Goal: Transaction & Acquisition: Purchase product/service

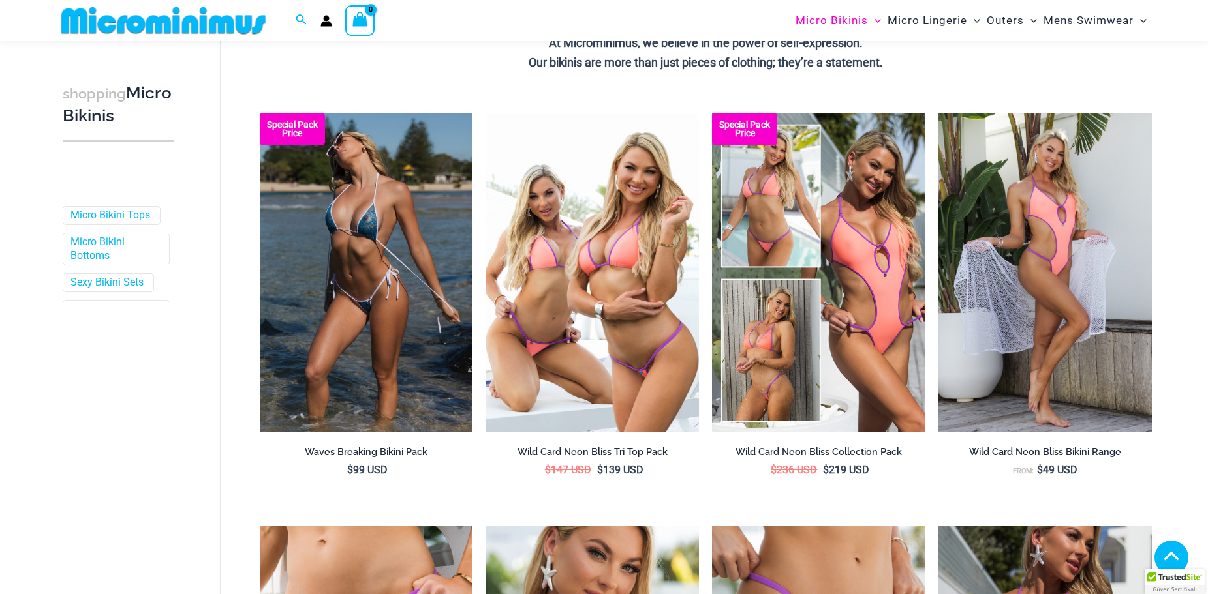
scroll to position [322, 0]
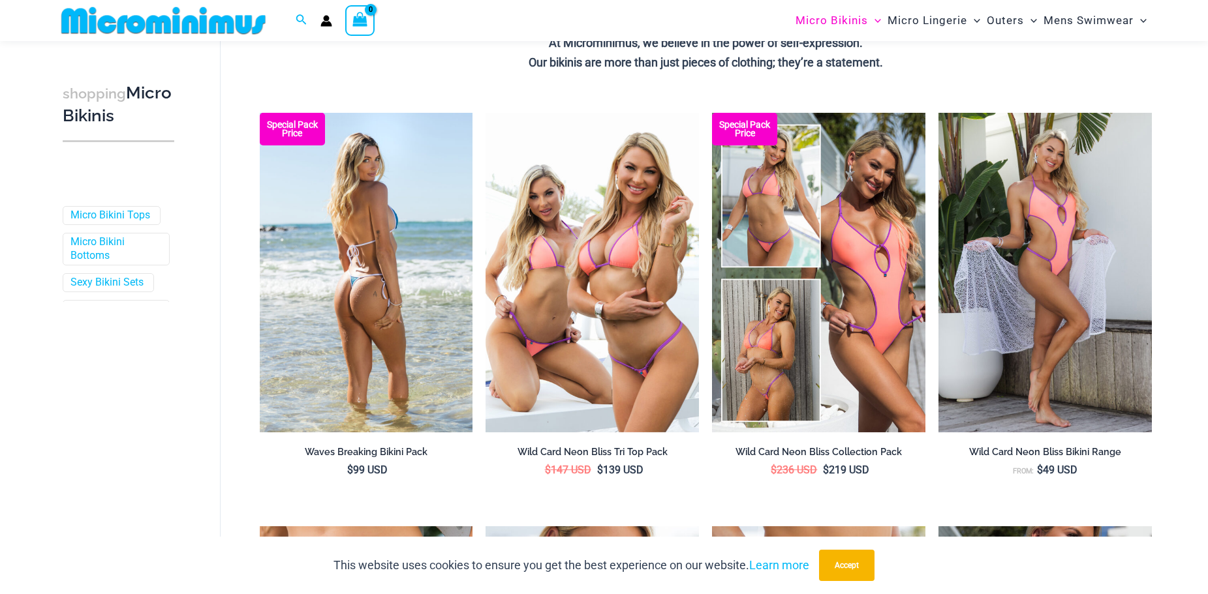
click at [384, 324] on img at bounding box center [366, 273] width 213 height 320
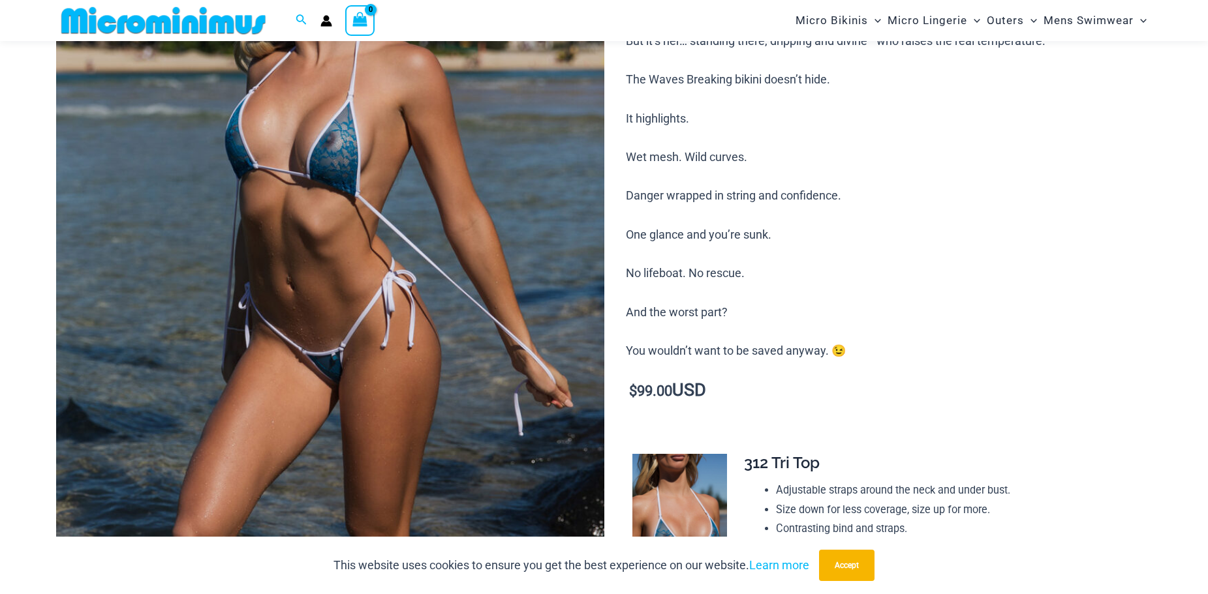
scroll to position [251, 0]
click at [361, 238] on img at bounding box center [330, 279] width 548 height 822
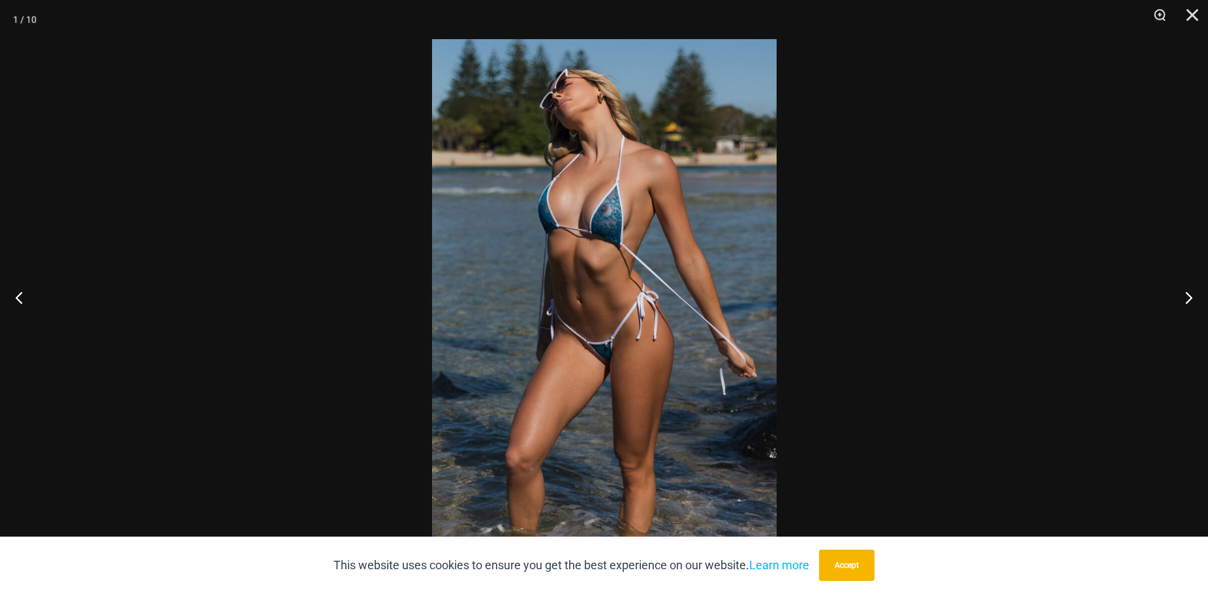
click at [600, 213] on img at bounding box center [604, 297] width 345 height 516
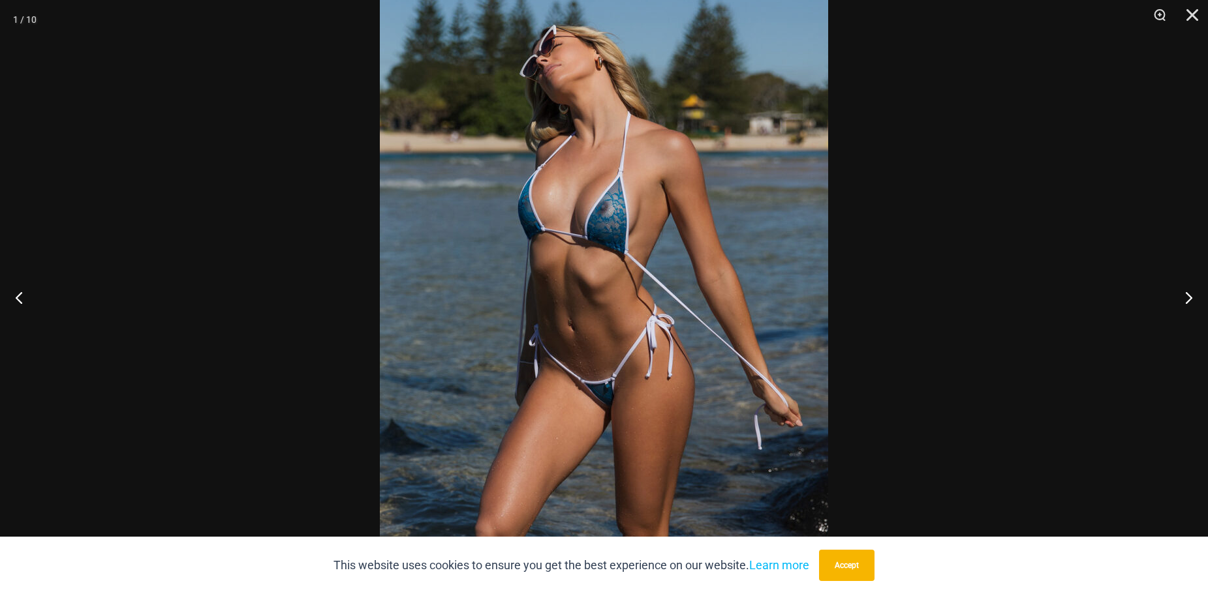
click at [604, 213] on img at bounding box center [604, 322] width 448 height 672
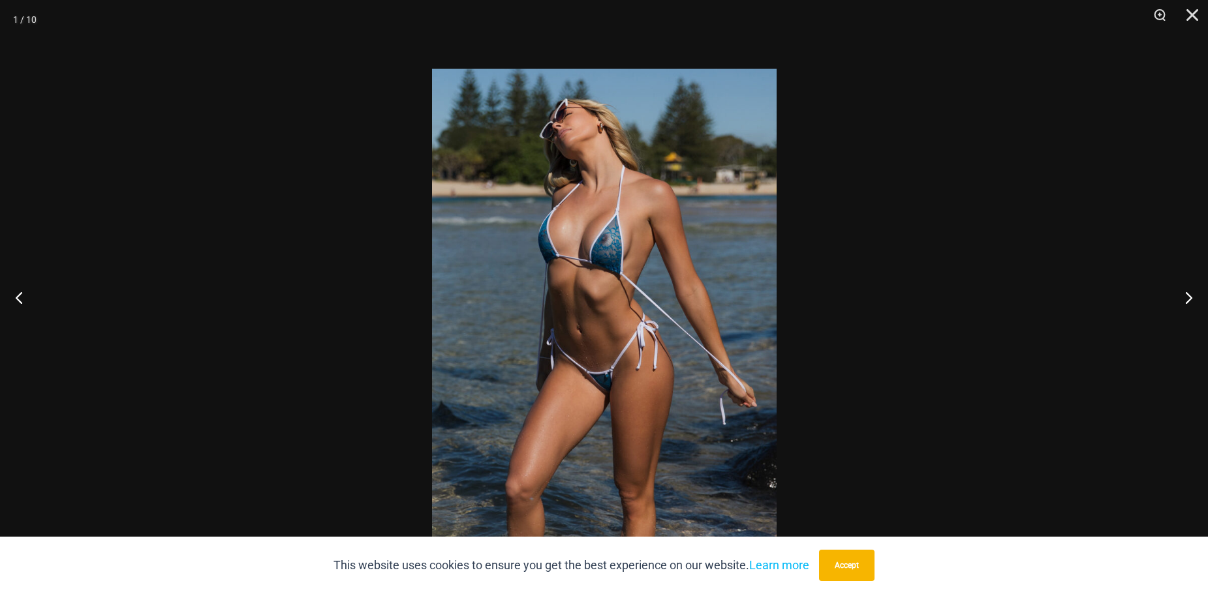
click at [593, 270] on img at bounding box center [604, 327] width 345 height 516
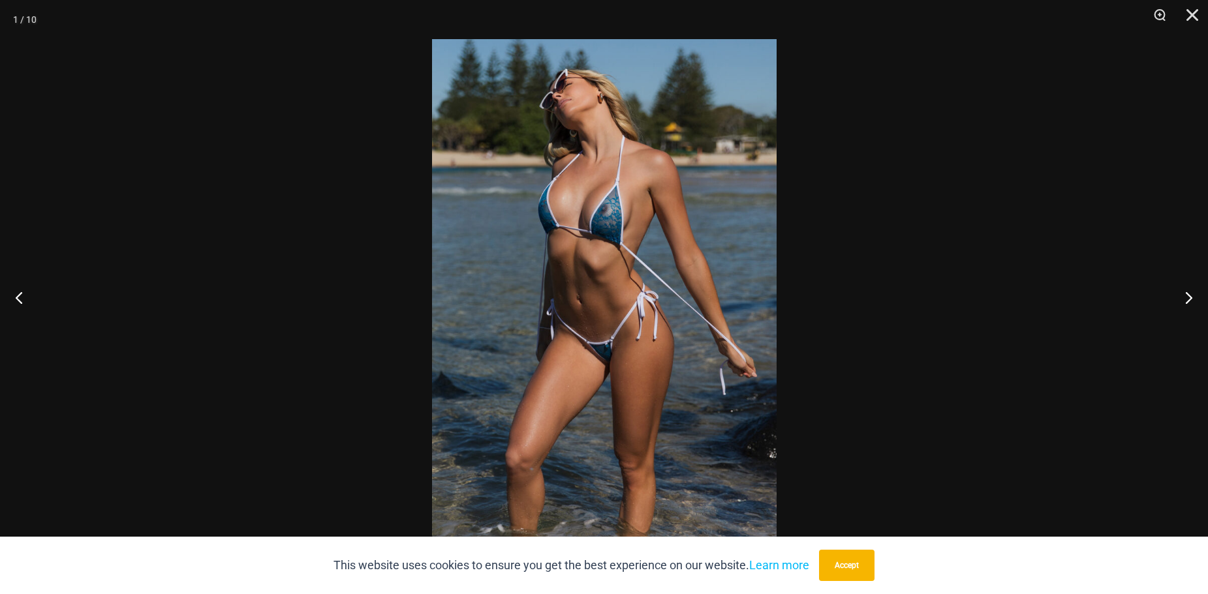
click at [617, 228] on img at bounding box center [604, 297] width 345 height 516
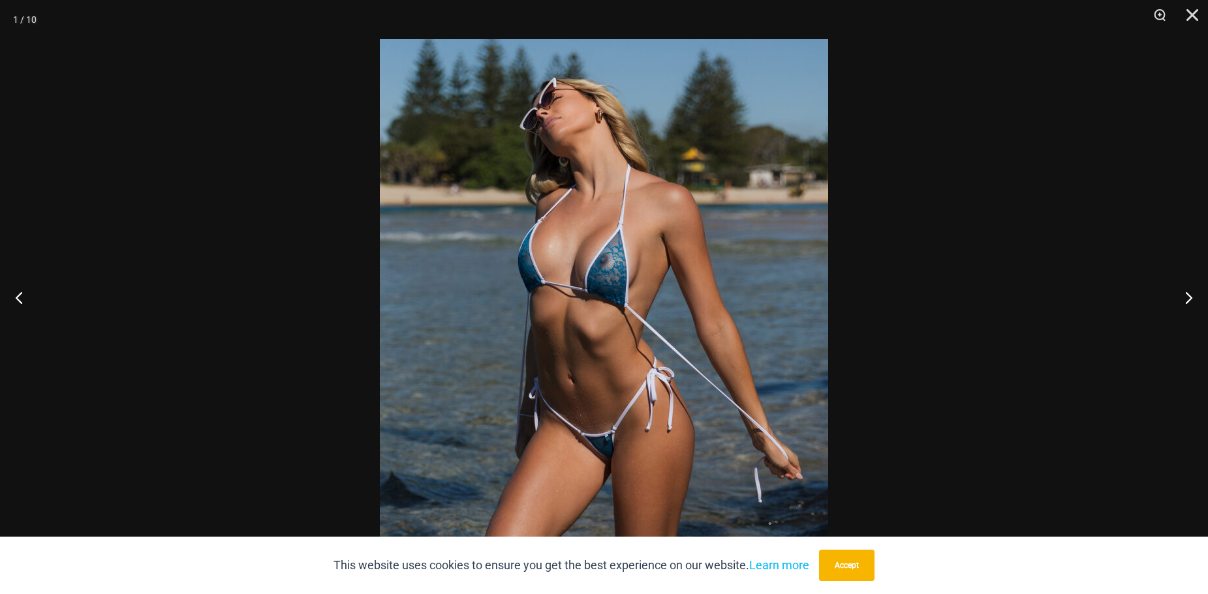
scroll to position [185, 0]
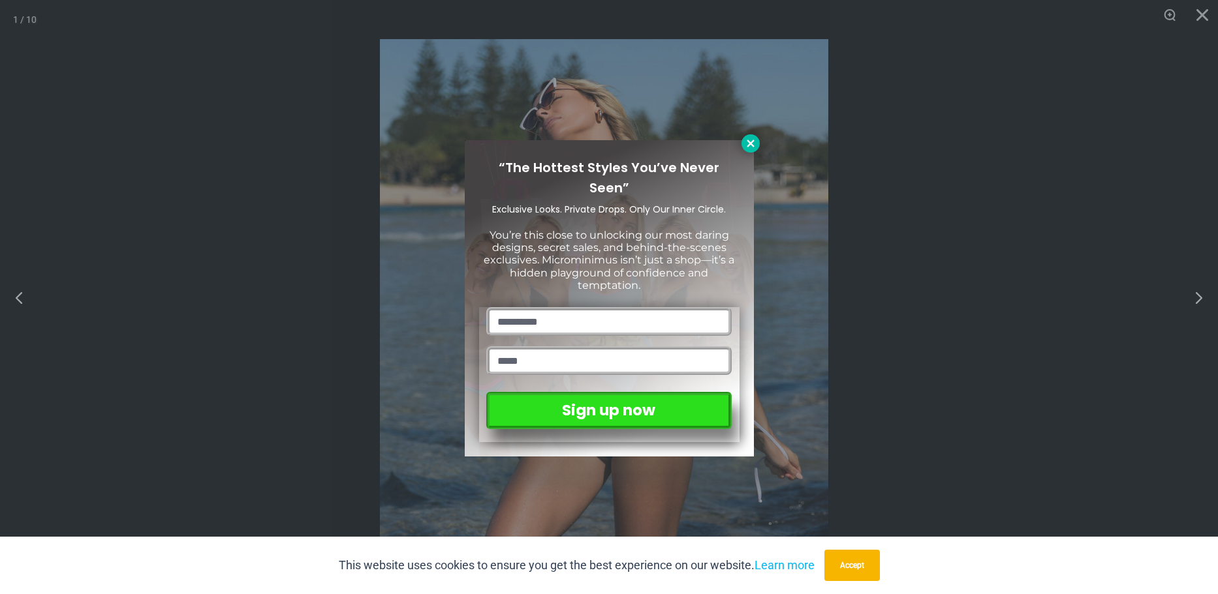
click at [749, 140] on icon at bounding box center [751, 144] width 12 height 12
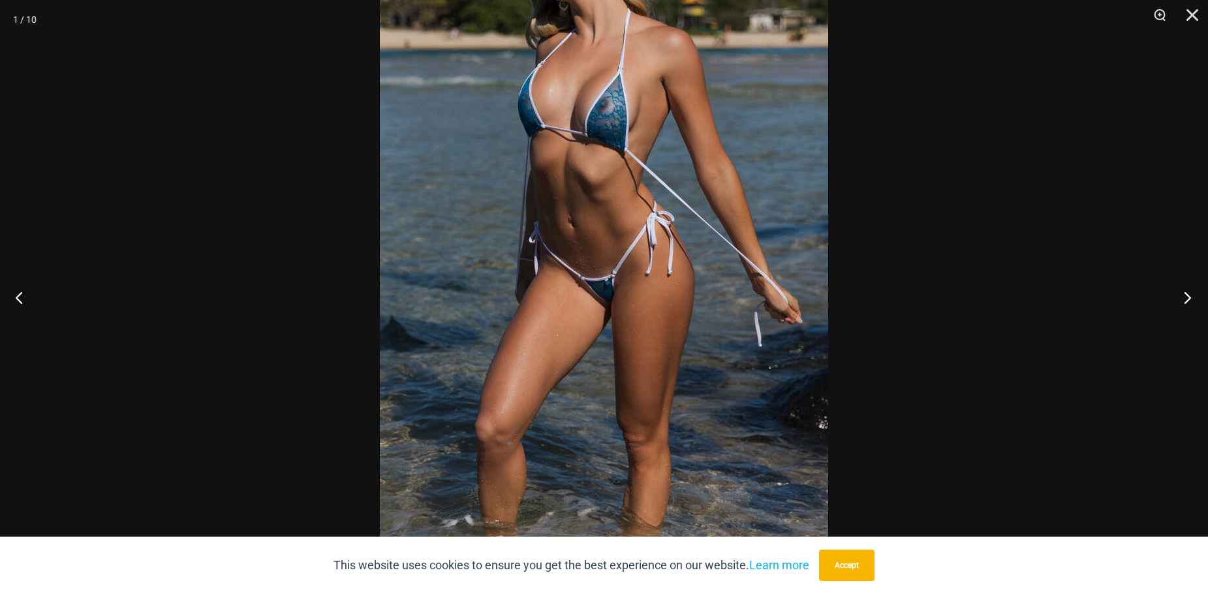
click at [1186, 294] on button "Next" at bounding box center [1183, 297] width 49 height 65
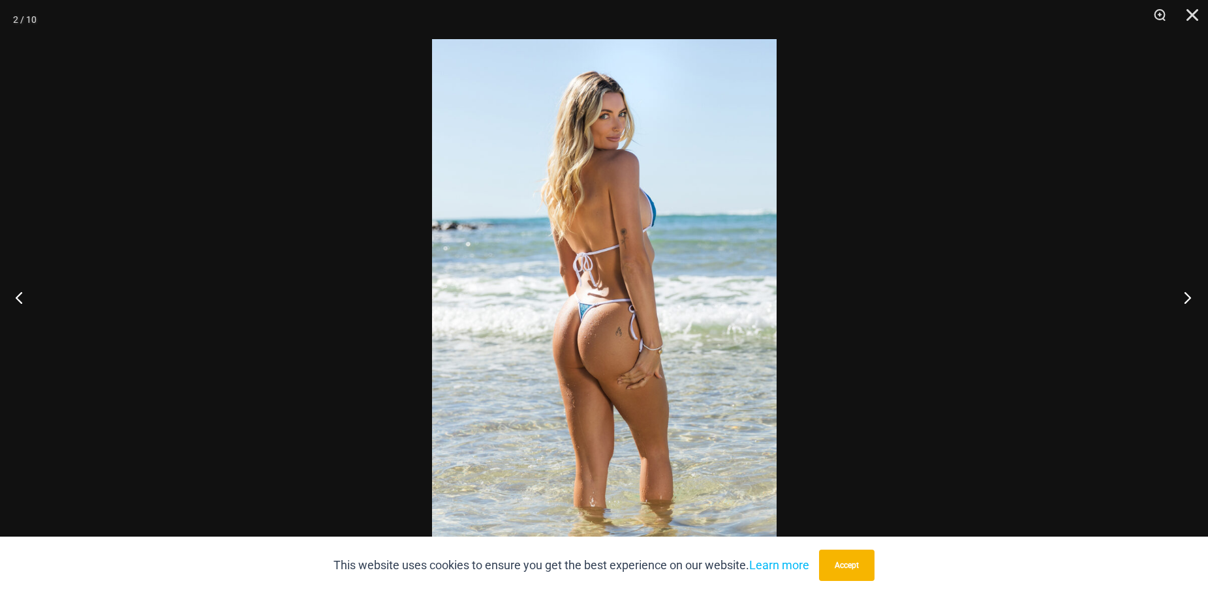
click at [1186, 295] on button "Next" at bounding box center [1183, 297] width 49 height 65
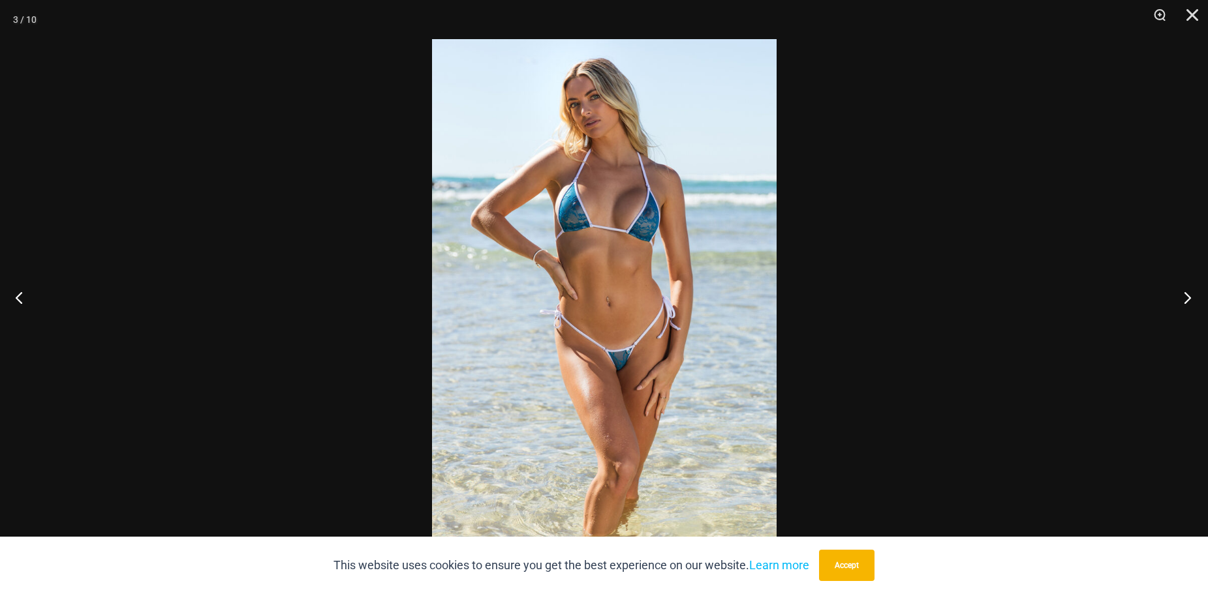
click at [1186, 295] on button "Next" at bounding box center [1183, 297] width 49 height 65
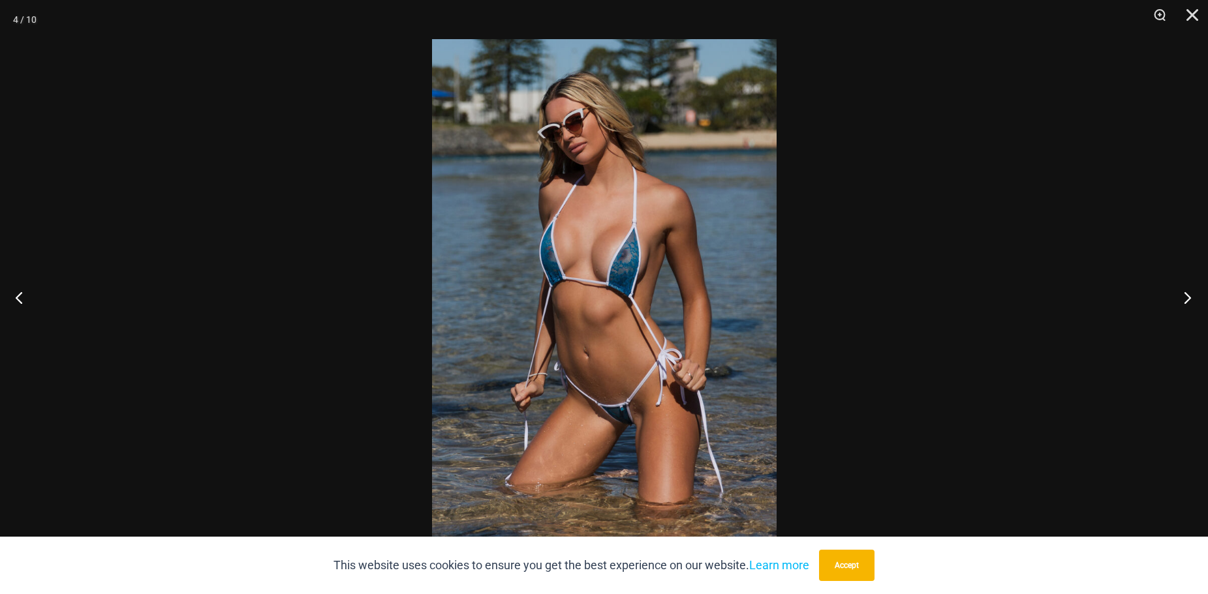
click at [1186, 295] on button "Next" at bounding box center [1183, 297] width 49 height 65
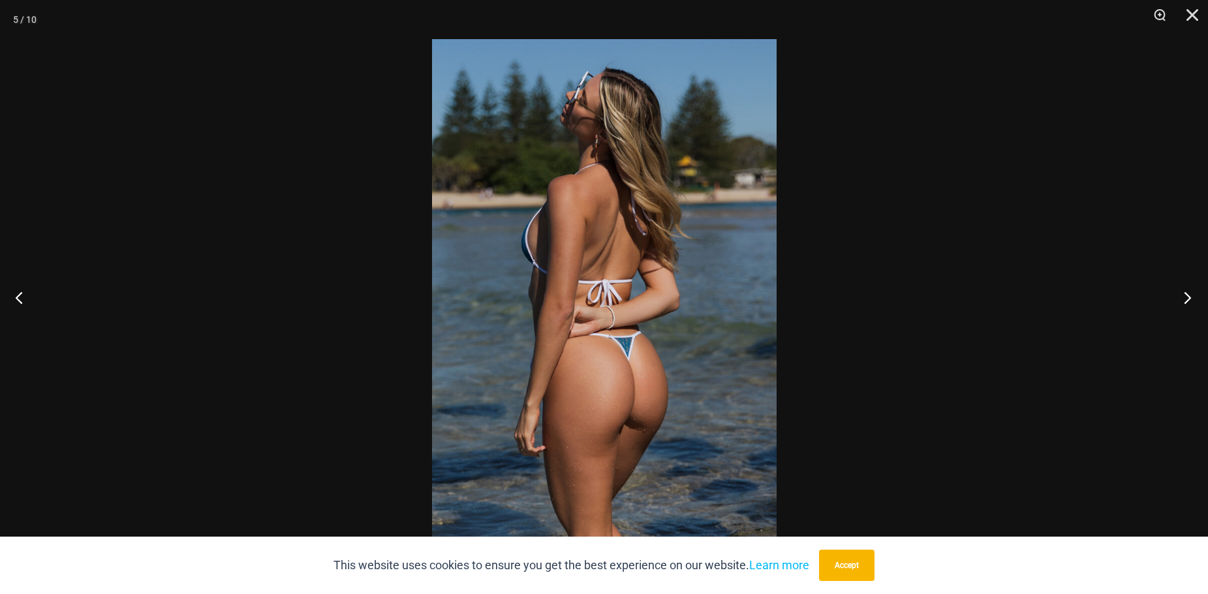
click at [1186, 295] on button "Next" at bounding box center [1183, 297] width 49 height 65
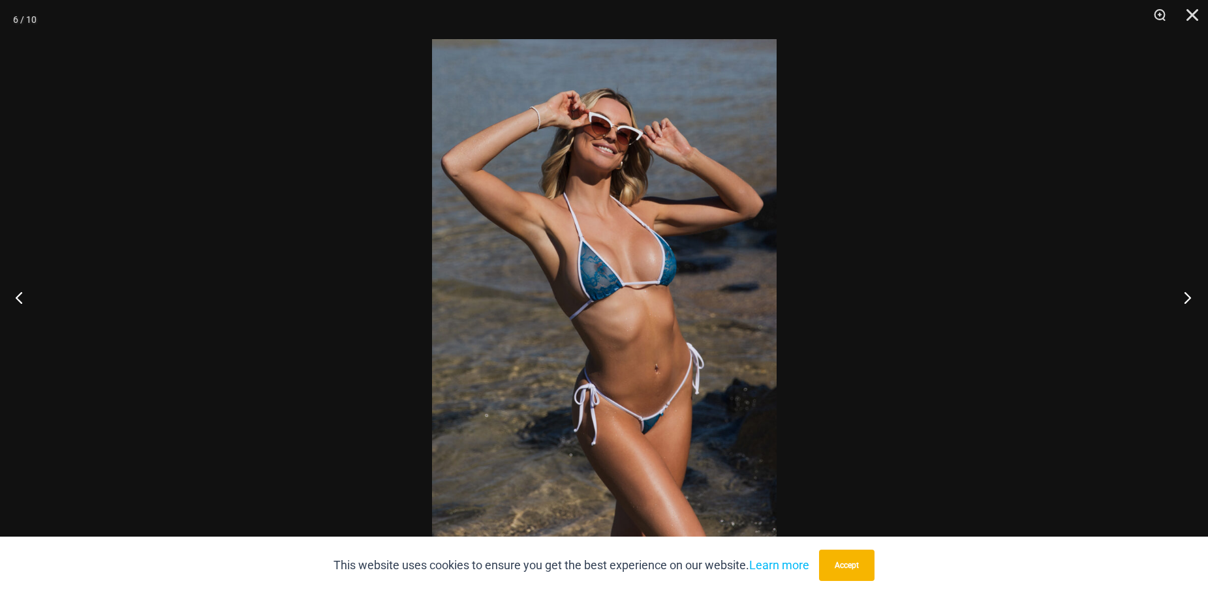
click at [1186, 295] on button "Next" at bounding box center [1183, 297] width 49 height 65
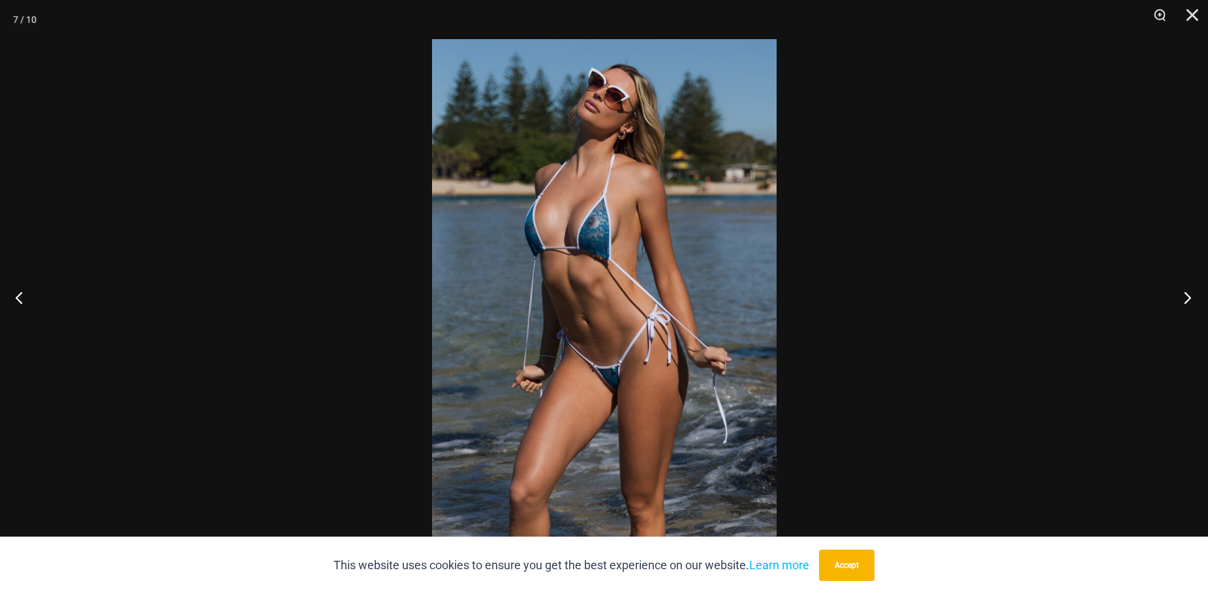
click at [1186, 295] on button "Next" at bounding box center [1183, 297] width 49 height 65
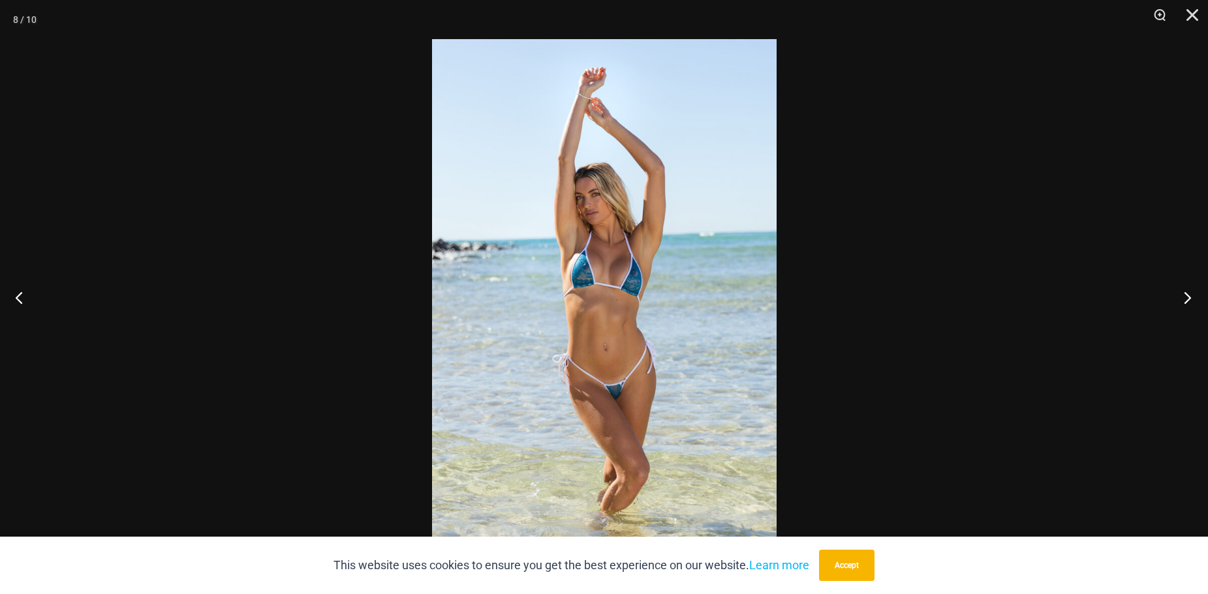
click at [1186, 295] on button "Next" at bounding box center [1183, 297] width 49 height 65
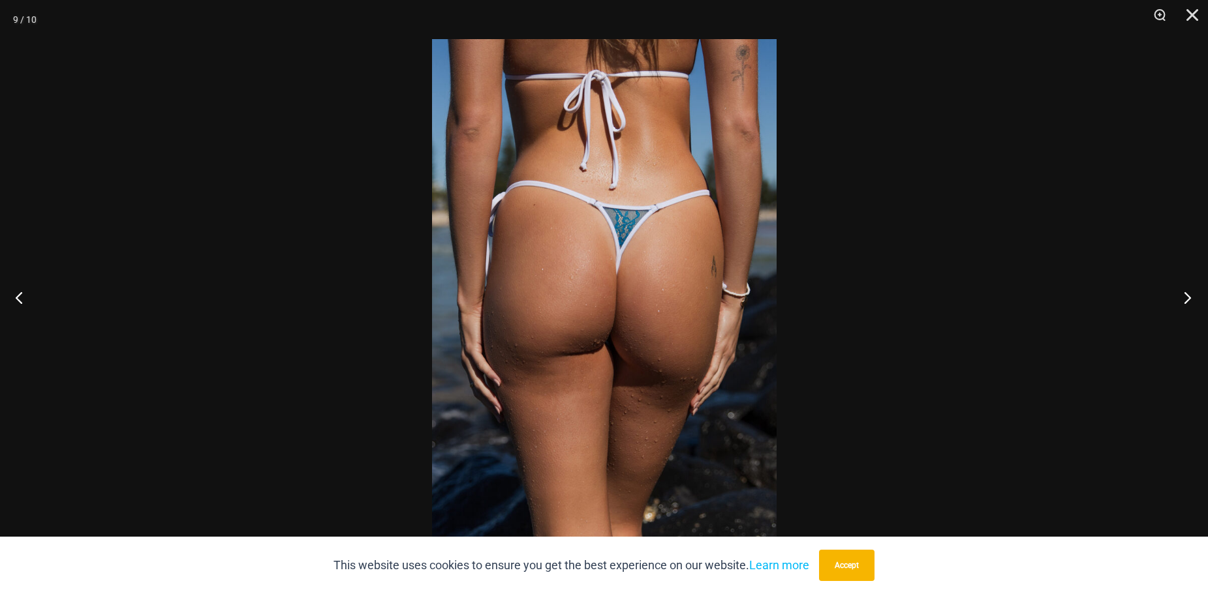
click at [1186, 295] on button "Next" at bounding box center [1183, 297] width 49 height 65
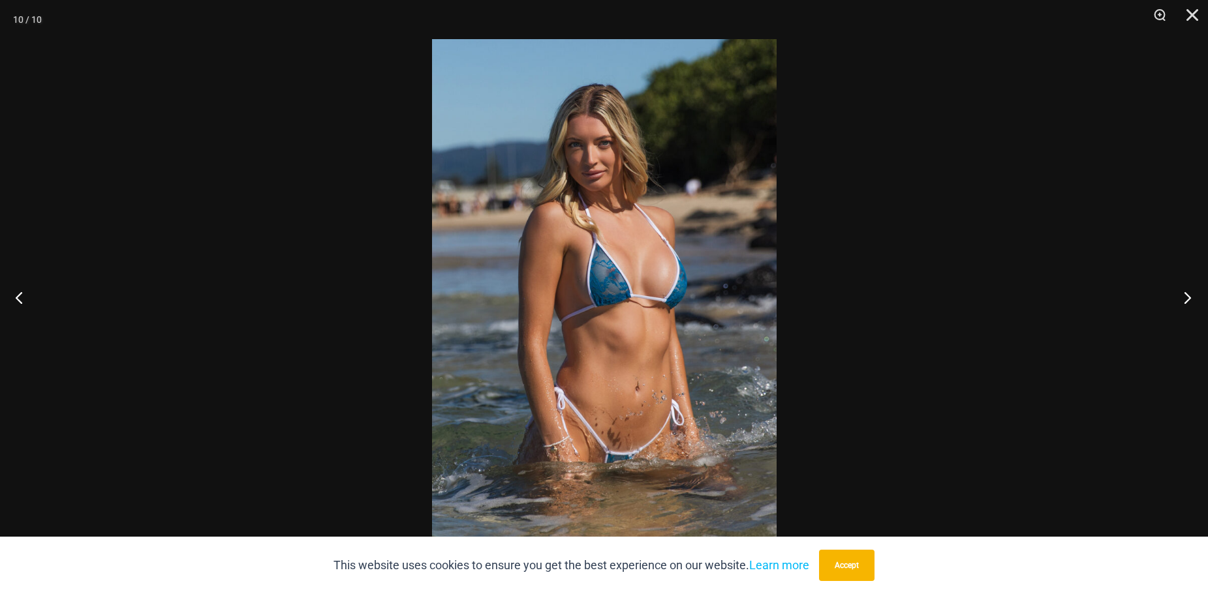
click at [1186, 295] on button "Next" at bounding box center [1183, 297] width 49 height 65
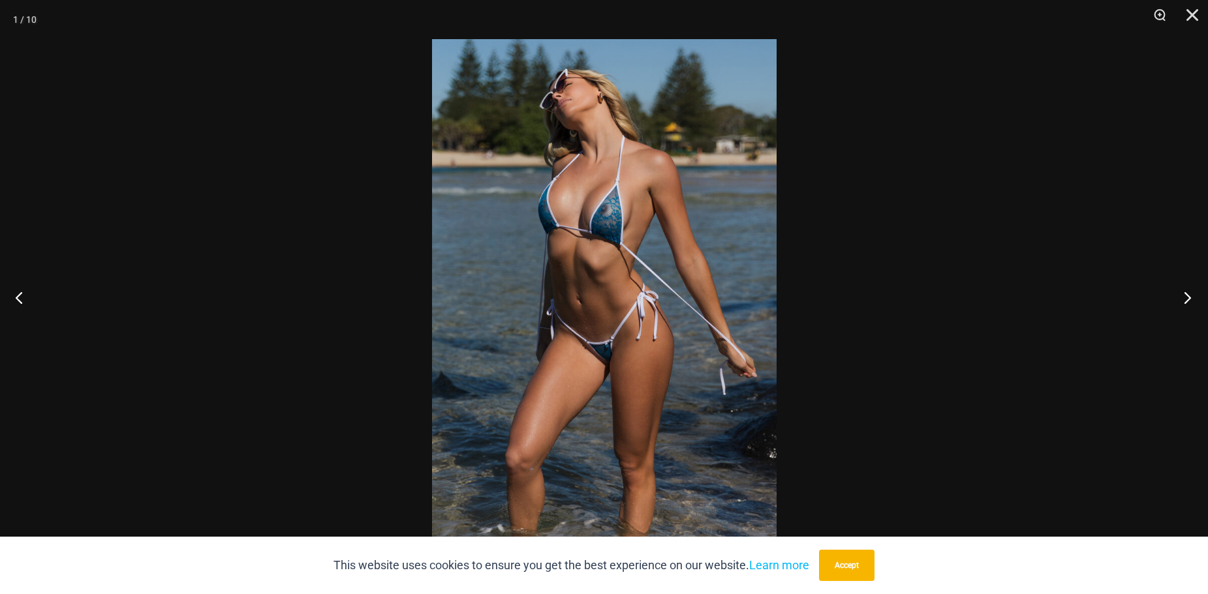
click at [1186, 295] on button "Next" at bounding box center [1183, 297] width 49 height 65
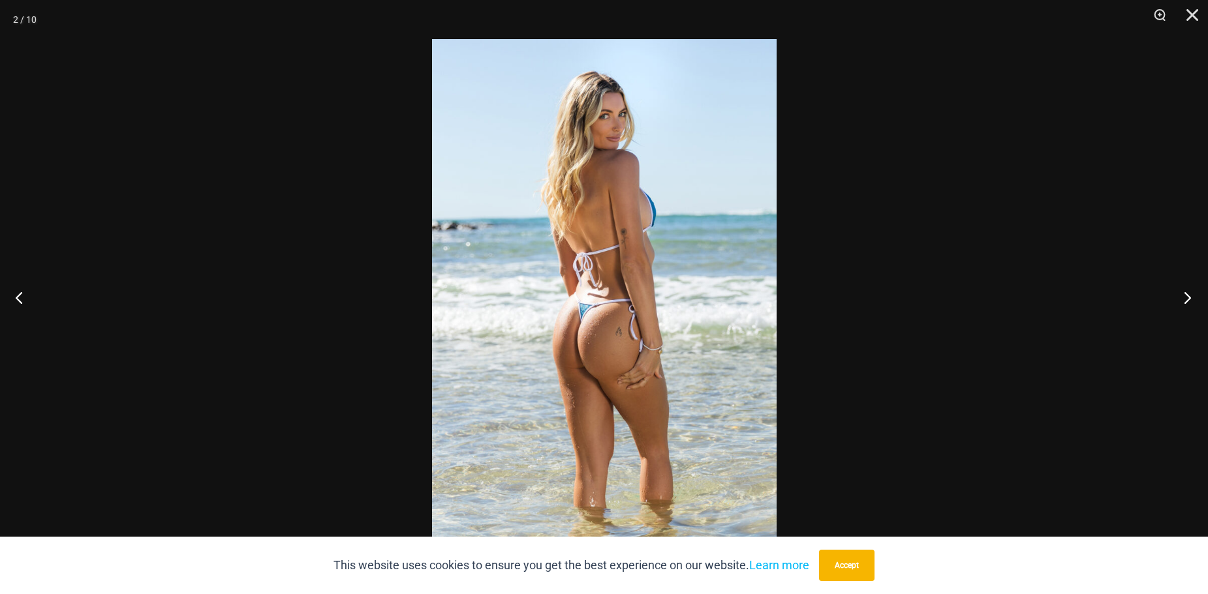
click at [1186, 295] on button "Next" at bounding box center [1183, 297] width 49 height 65
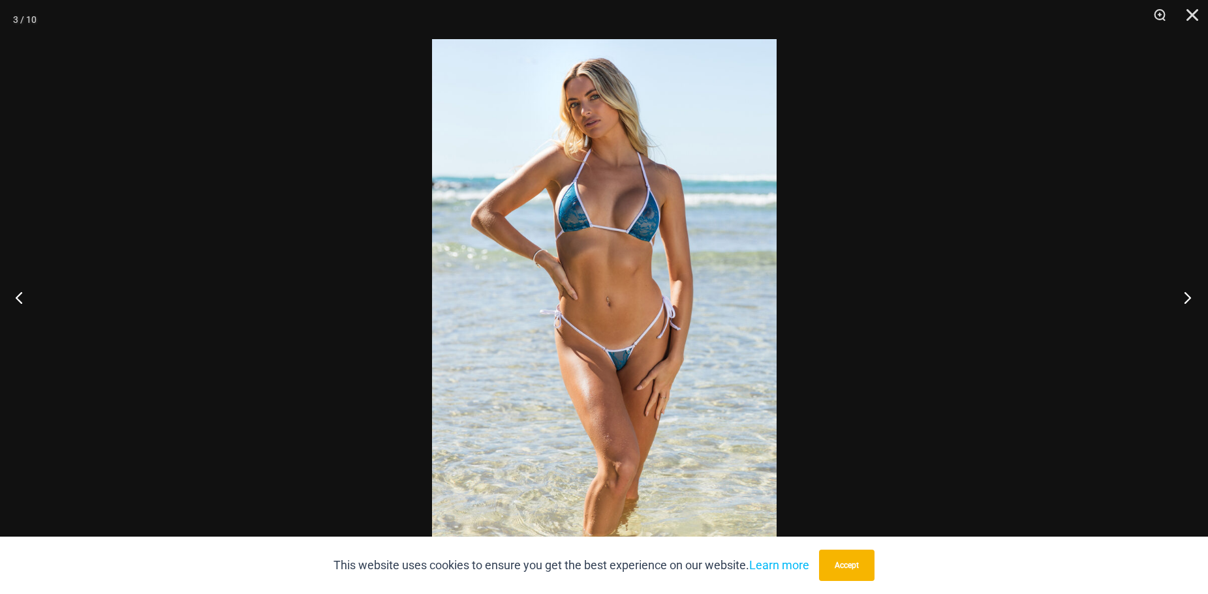
click at [1186, 295] on button "Next" at bounding box center [1183, 297] width 49 height 65
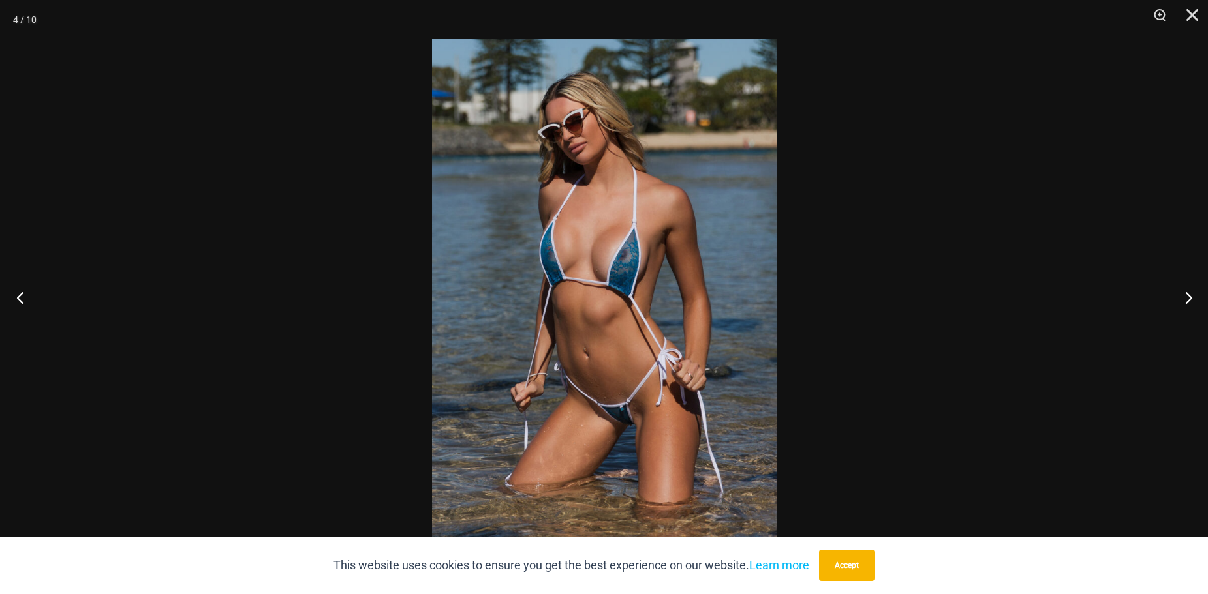
click at [22, 296] on button "Previous" at bounding box center [24, 297] width 49 height 65
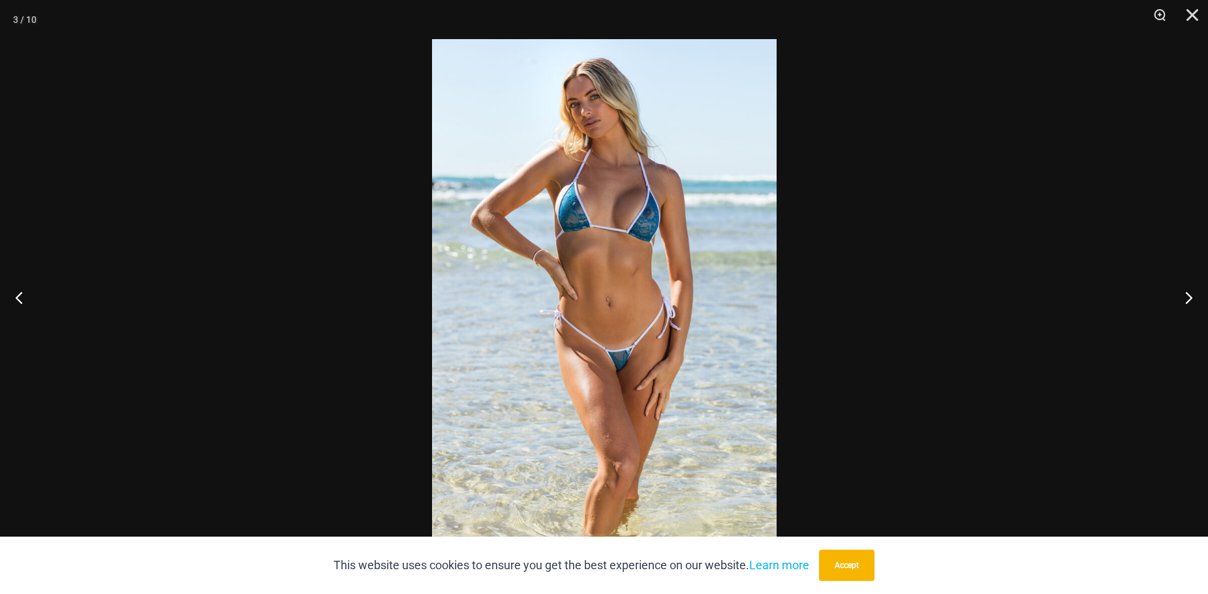
click at [622, 365] on img at bounding box center [604, 297] width 345 height 516
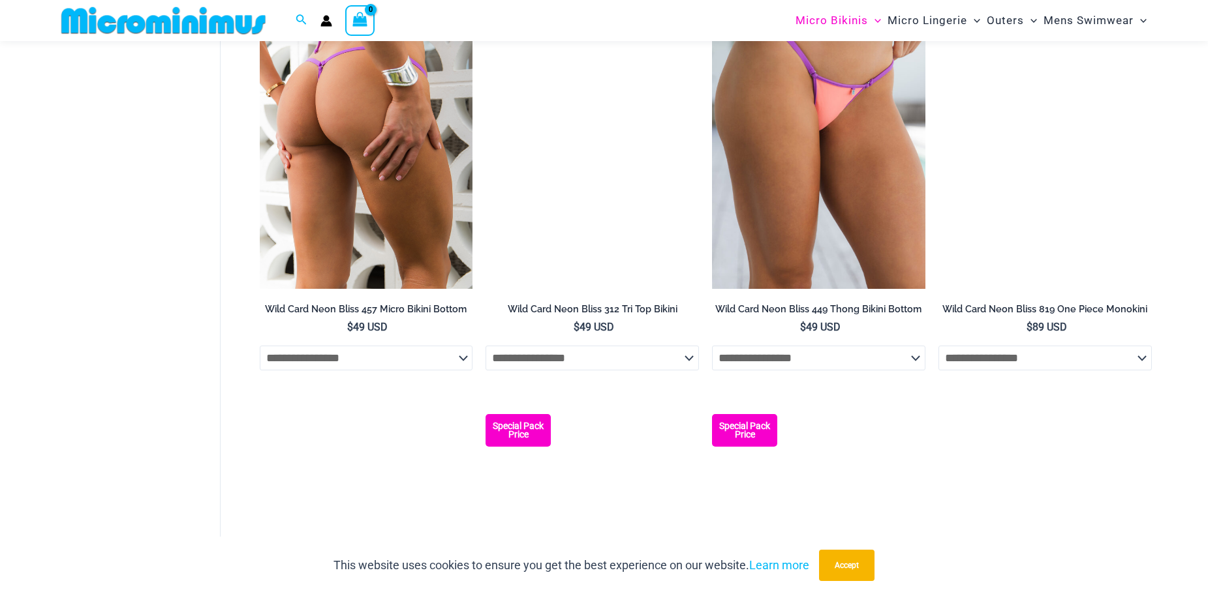
scroll to position [707, 0]
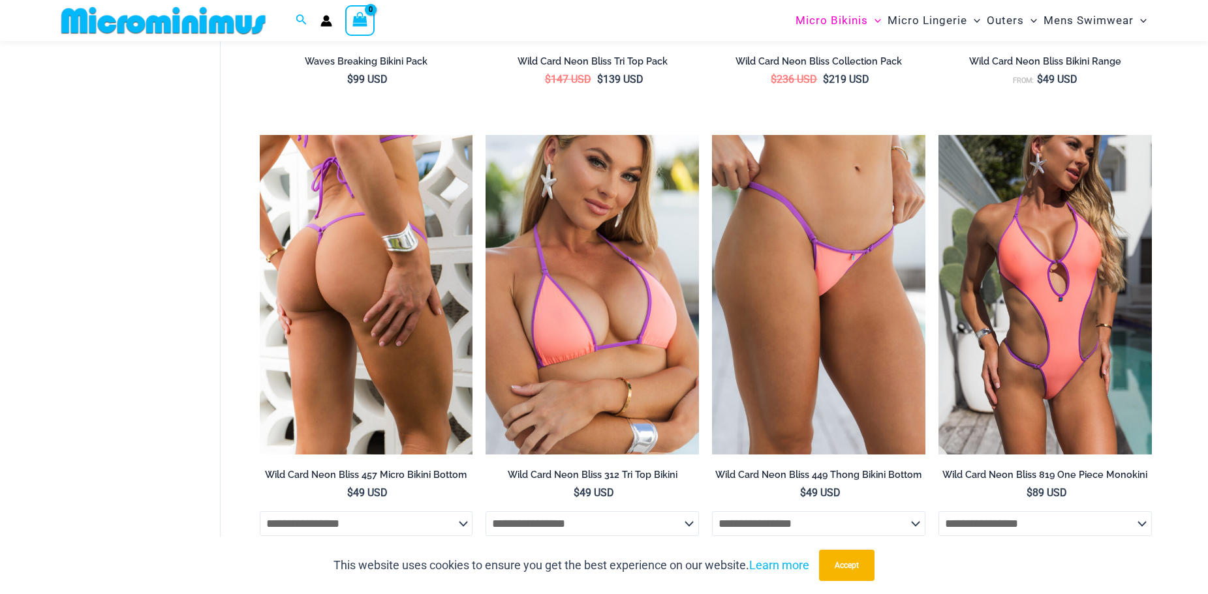
click at [360, 249] on img at bounding box center [366, 295] width 213 height 320
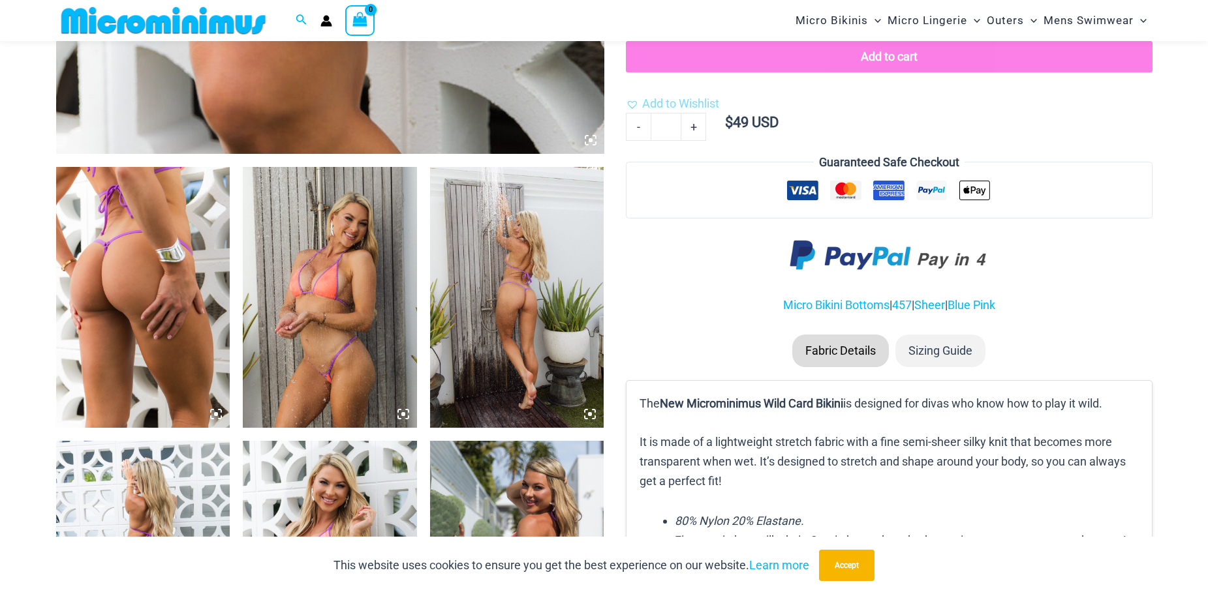
scroll to position [771, 0]
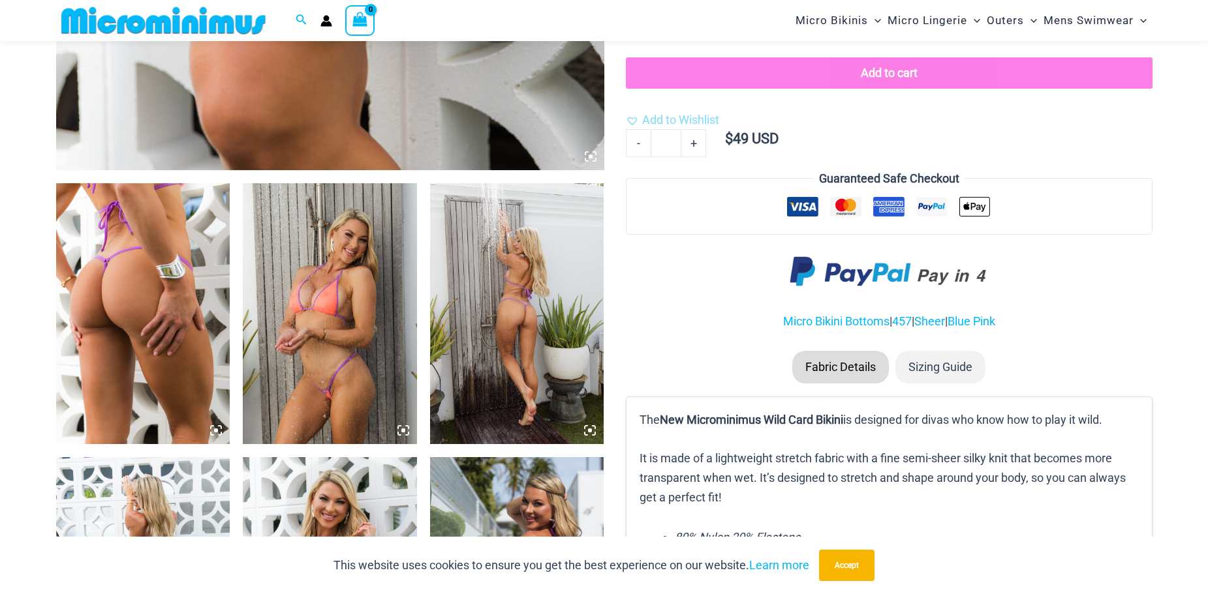
click at [158, 222] on img at bounding box center [143, 313] width 174 height 261
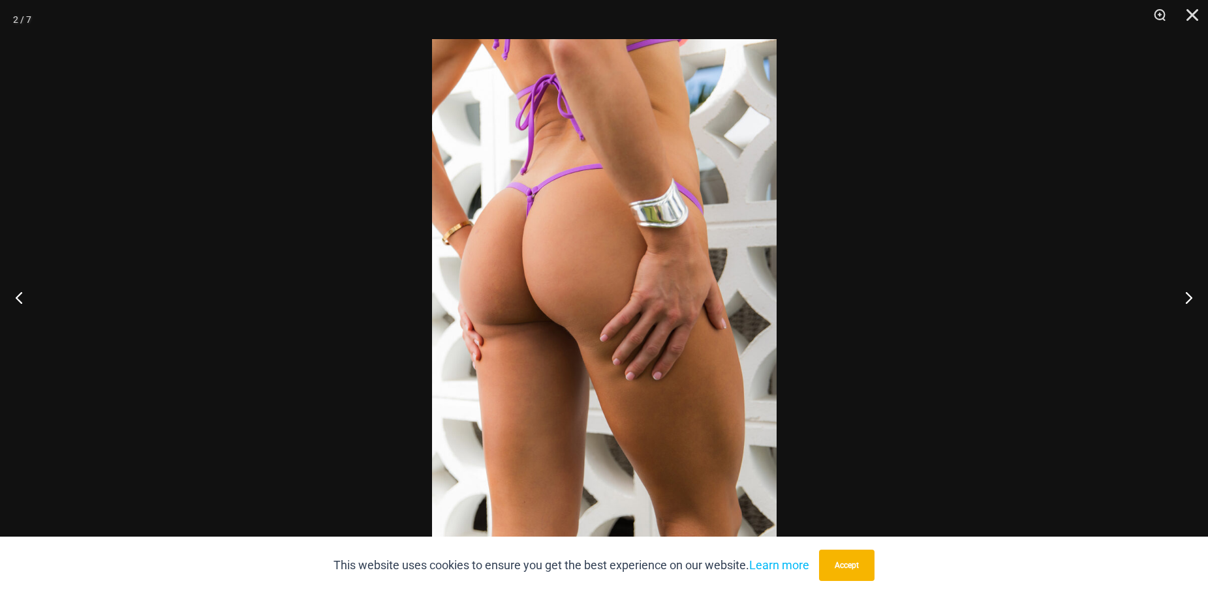
click at [711, 292] on img at bounding box center [604, 297] width 345 height 516
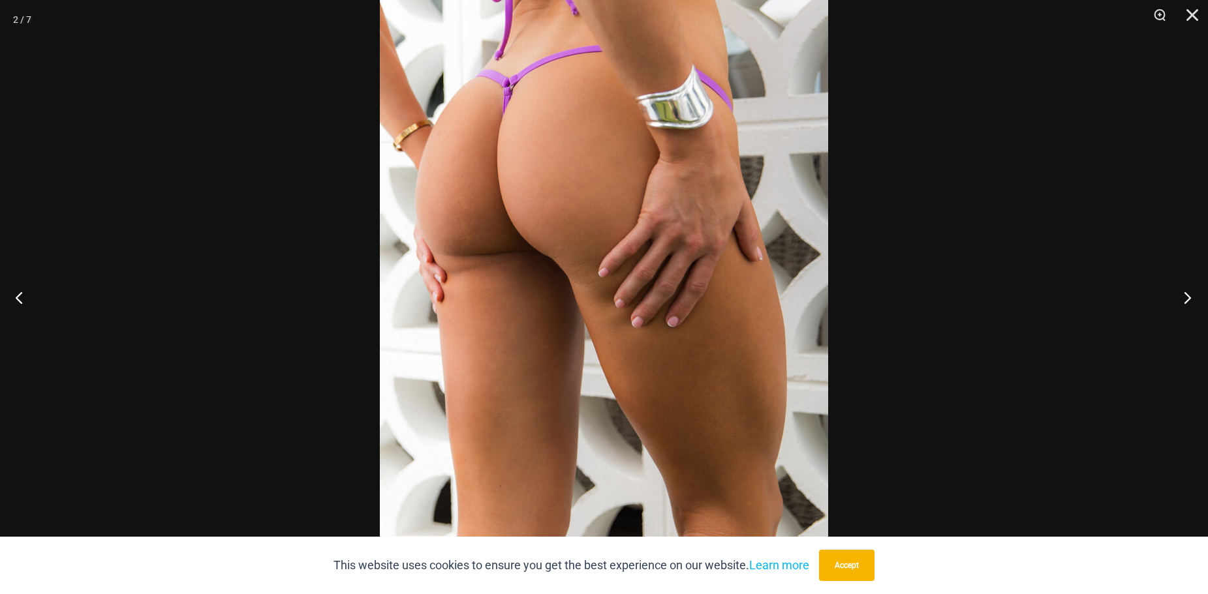
click at [1185, 301] on button "Next" at bounding box center [1183, 297] width 49 height 65
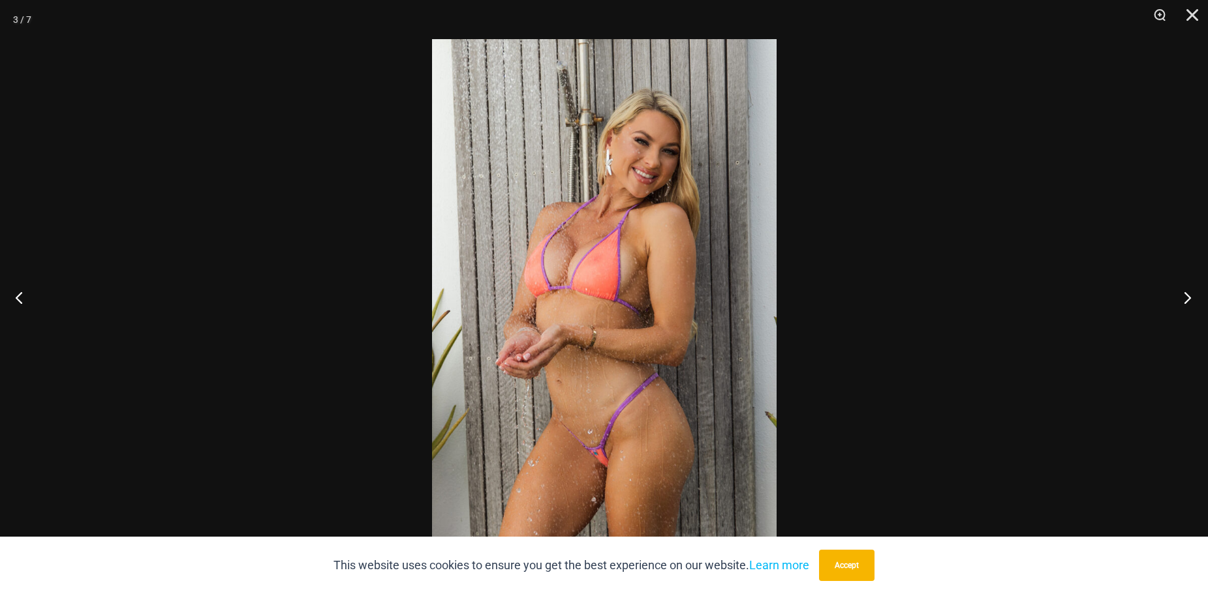
click at [1184, 301] on button "Next" at bounding box center [1183, 297] width 49 height 65
